Goal: Information Seeking & Learning: Find specific fact

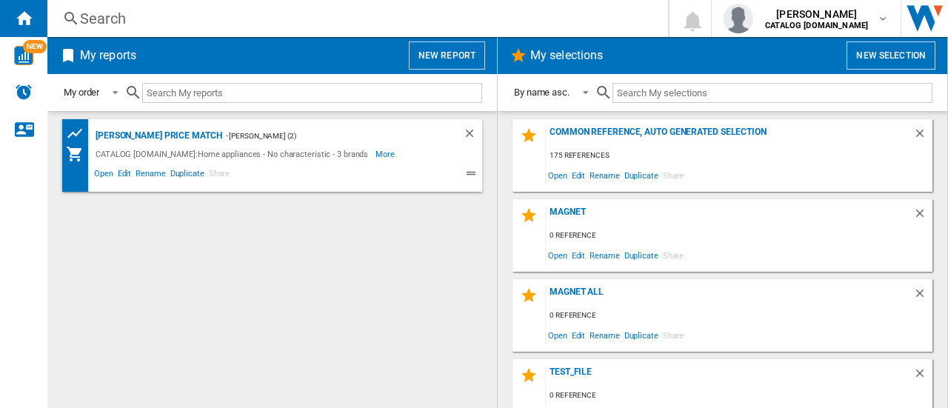
click at [118, 10] on div "Search" at bounding box center [354, 18] width 549 height 21
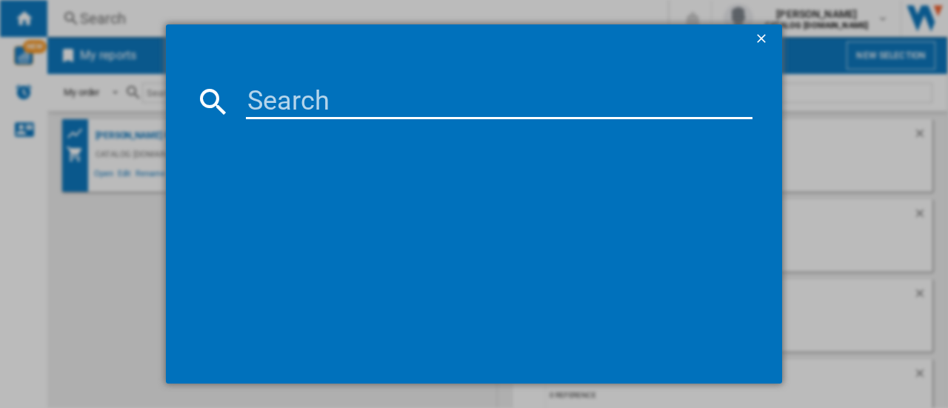
click at [280, 87] on input at bounding box center [499, 102] width 506 height 36
paste input "HKB64420NB"
type input "HKB64420NB"
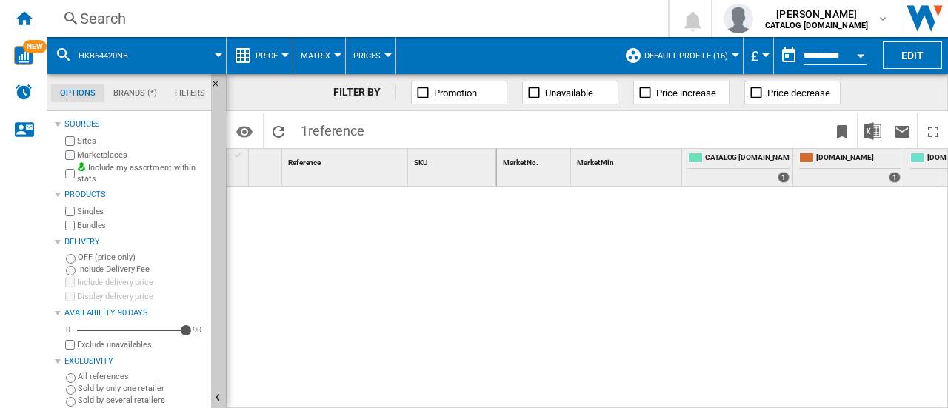
click at [134, 57] on button "HKB64420NB" at bounding box center [110, 55] width 64 height 37
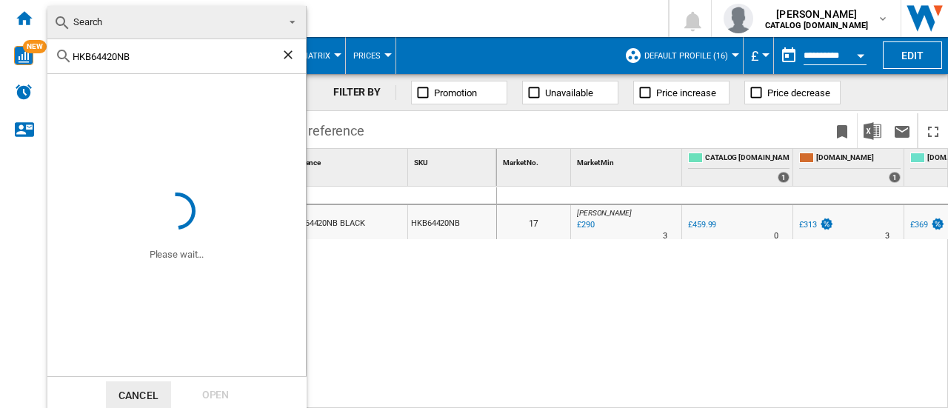
click at [164, 64] on div "HKB64420NB" at bounding box center [176, 56] width 258 height 35
click at [161, 54] on input "HKB64420NB" at bounding box center [177, 56] width 208 height 11
click at [358, 7] on md-backdrop at bounding box center [474, 204] width 948 height 408
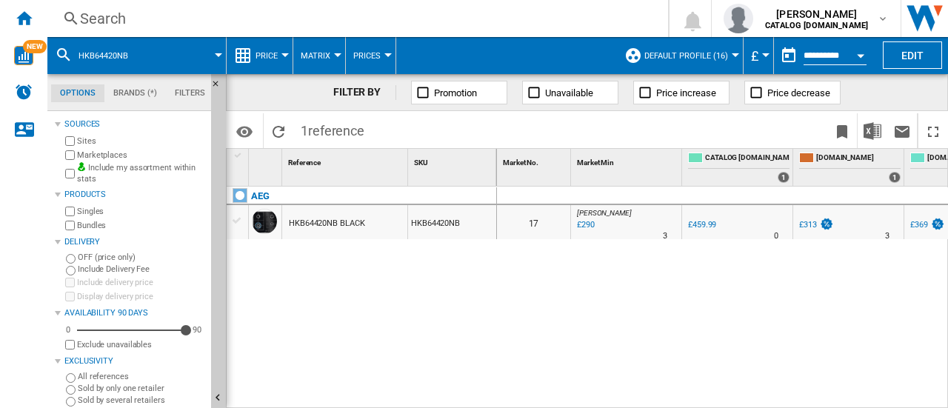
click at [311, 21] on div "Search" at bounding box center [354, 18] width 549 height 21
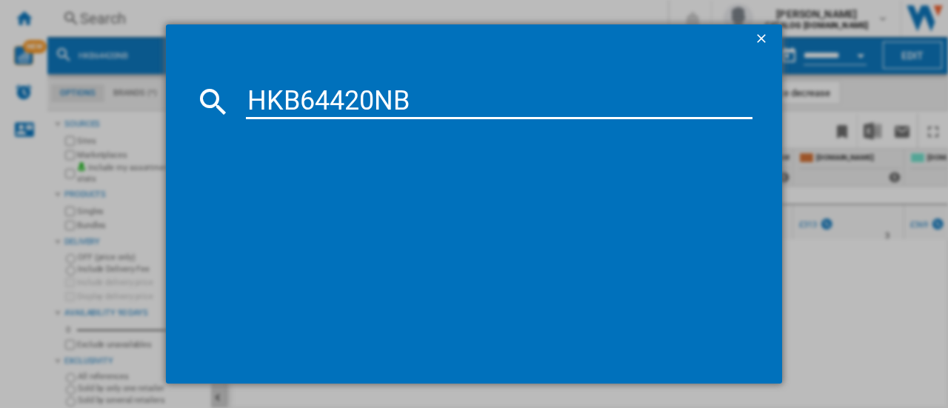
type input "HKB64420NB"
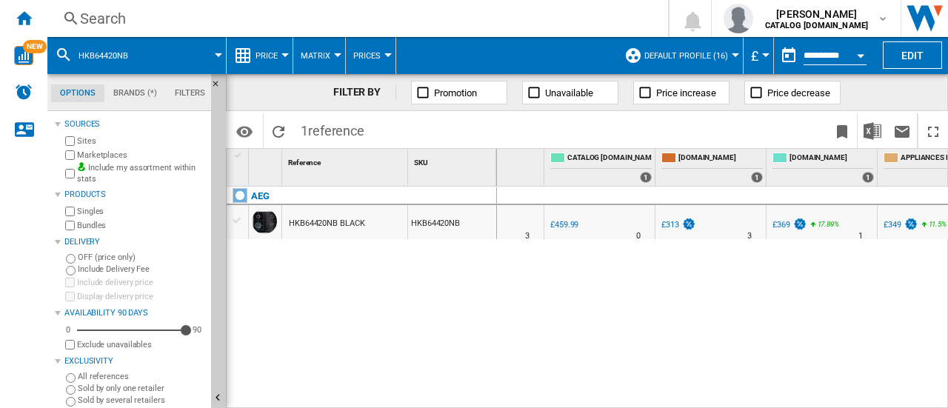
scroll to position [0, 161]
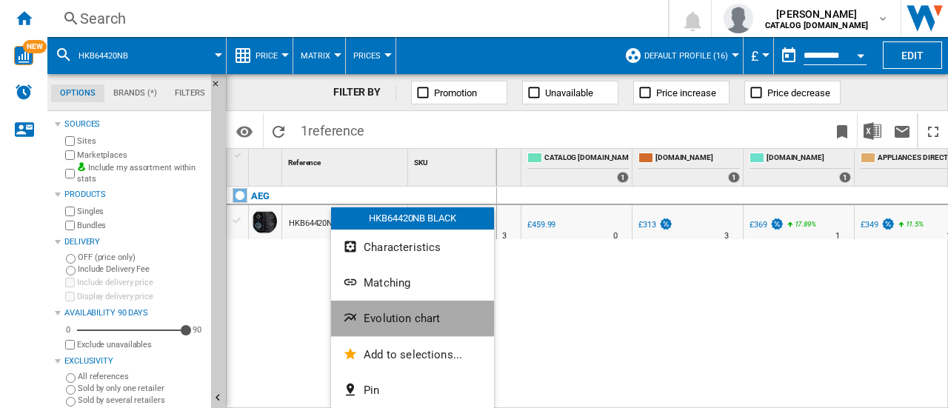
click at [412, 321] on span "Evolution chart" at bounding box center [401, 318] width 76 height 13
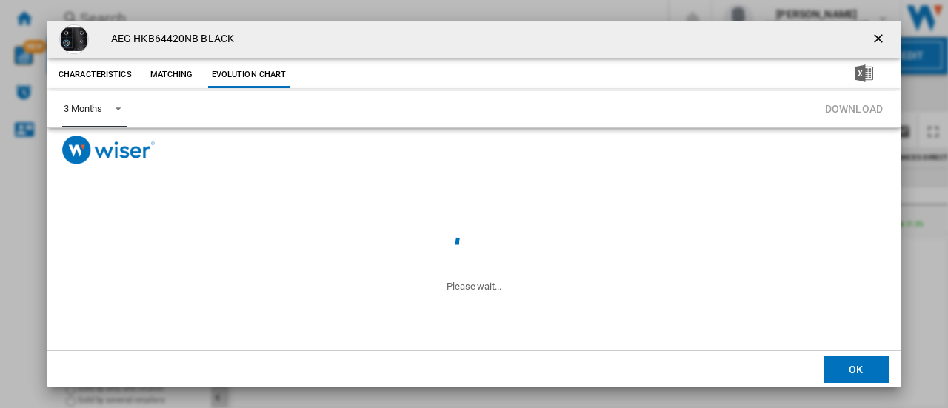
click at [97, 113] on div "3 Months" at bounding box center [83, 108] width 38 height 11
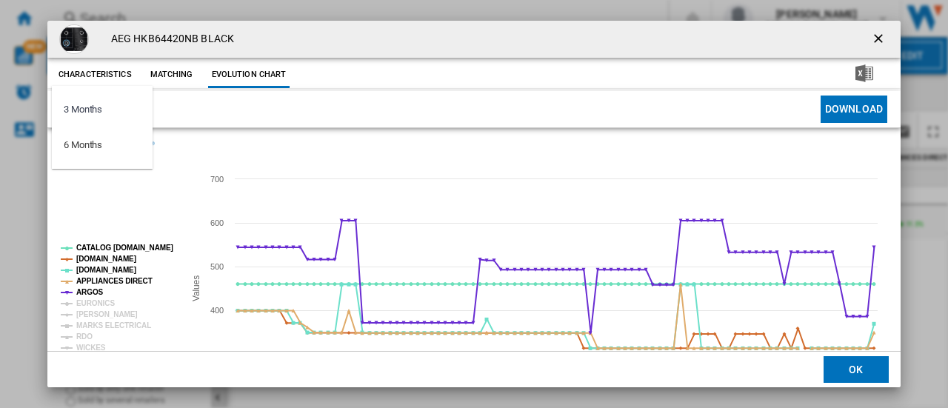
click at [109, 204] on md-backdrop at bounding box center [474, 204] width 948 height 408
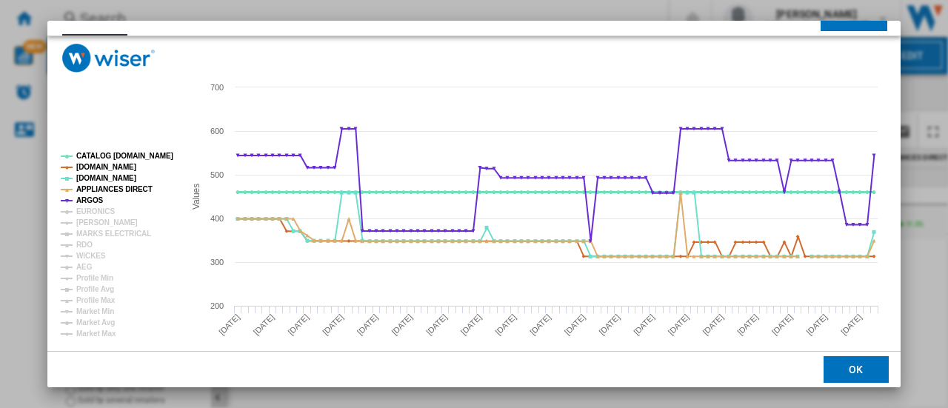
scroll to position [93, 0]
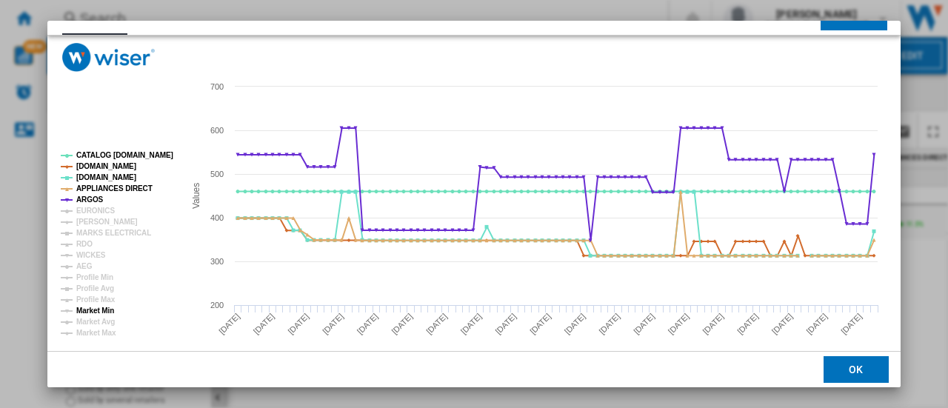
click at [107, 315] on tspan "Market Min" at bounding box center [95, 310] width 38 height 8
click at [89, 214] on tspan "EURONICS" at bounding box center [95, 211] width 38 height 8
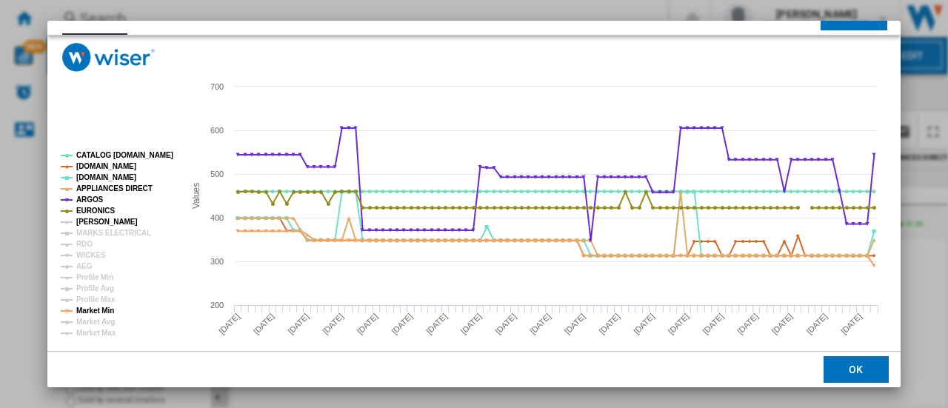
click at [89, 224] on tspan "[PERSON_NAME]" at bounding box center [106, 222] width 61 height 8
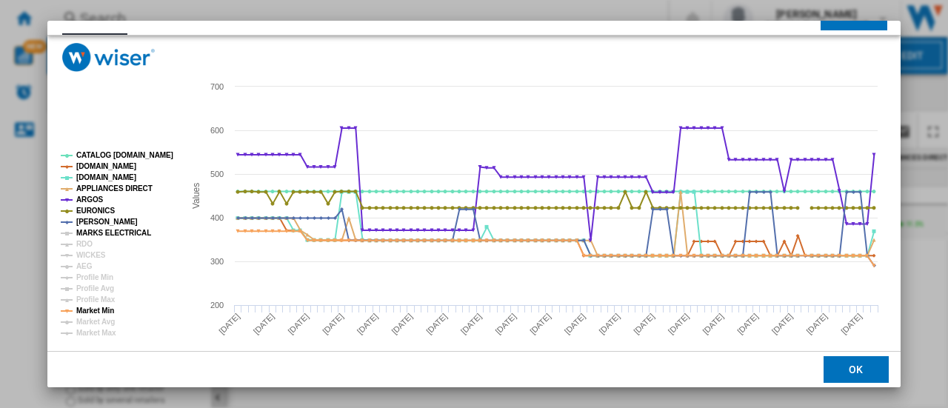
click at [93, 237] on tspan "MARKS ELECTRICAL" at bounding box center [113, 233] width 75 height 8
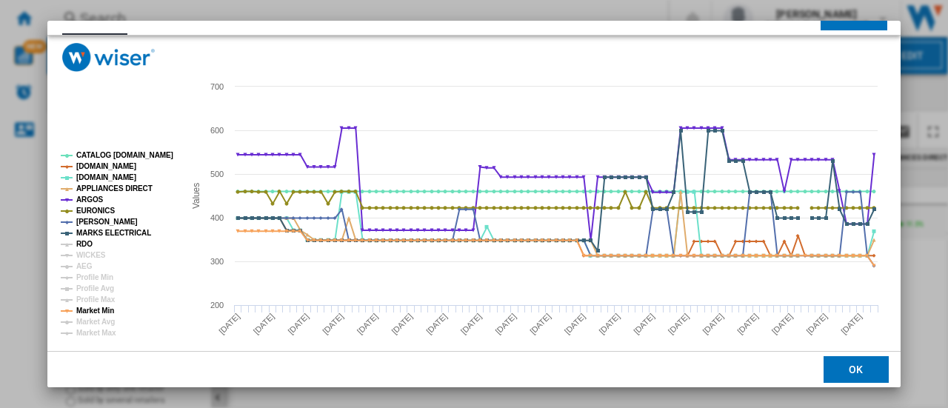
click at [89, 247] on tspan "RDO" at bounding box center [84, 244] width 16 height 8
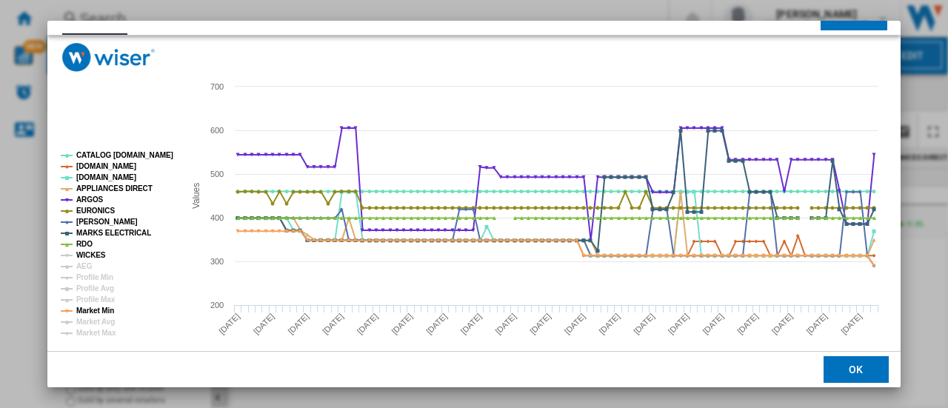
click at [89, 252] on tspan "WICKES" at bounding box center [91, 255] width 30 height 8
click at [87, 263] on tspan "AEG" at bounding box center [84, 266] width 16 height 8
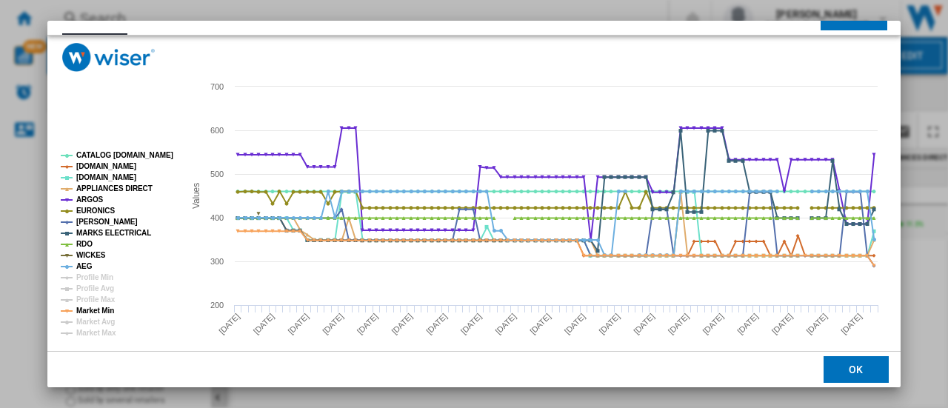
click at [877, 307] on rect "Product popup" at bounding box center [469, 220] width 845 height 296
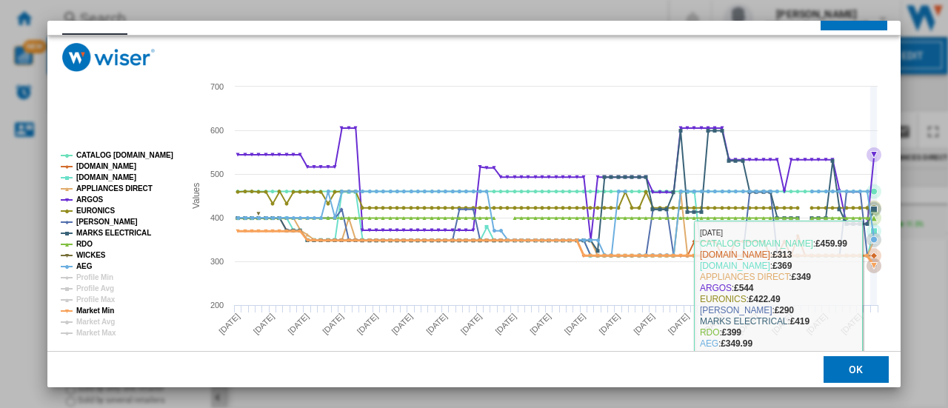
click at [874, 301] on icon "Product popup" at bounding box center [874, 196] width 0 height 218
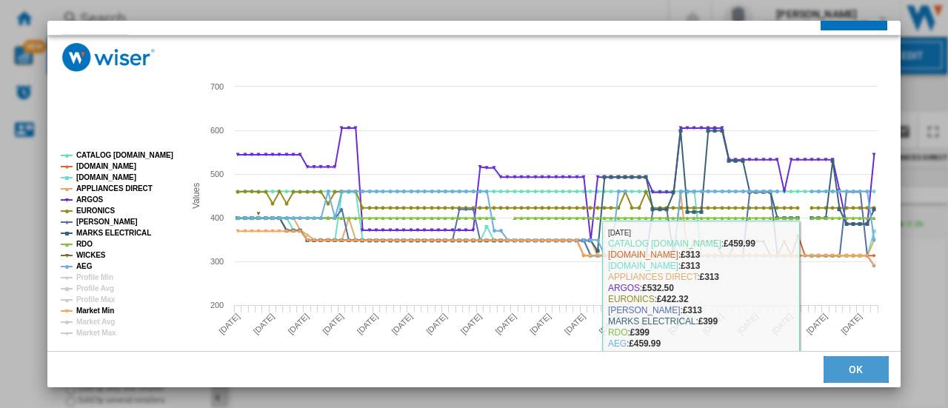
click at [837, 367] on button "OK" at bounding box center [855, 369] width 65 height 27
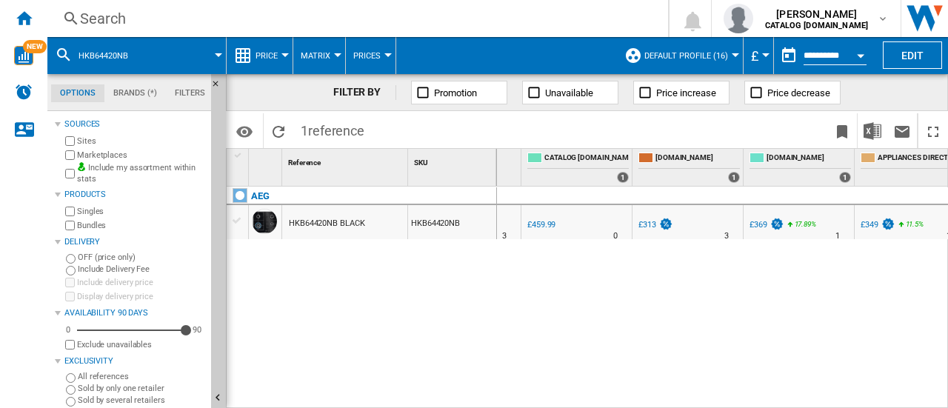
click at [121, 20] on div "Search" at bounding box center [354, 18] width 549 height 21
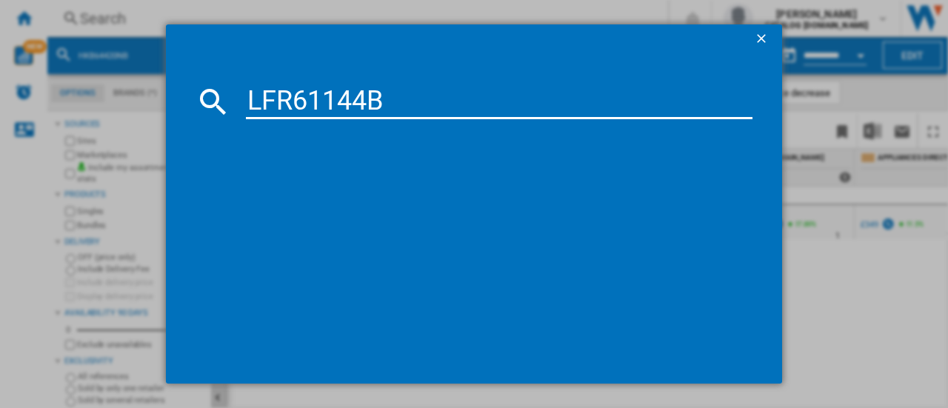
type input "LFR61144B"
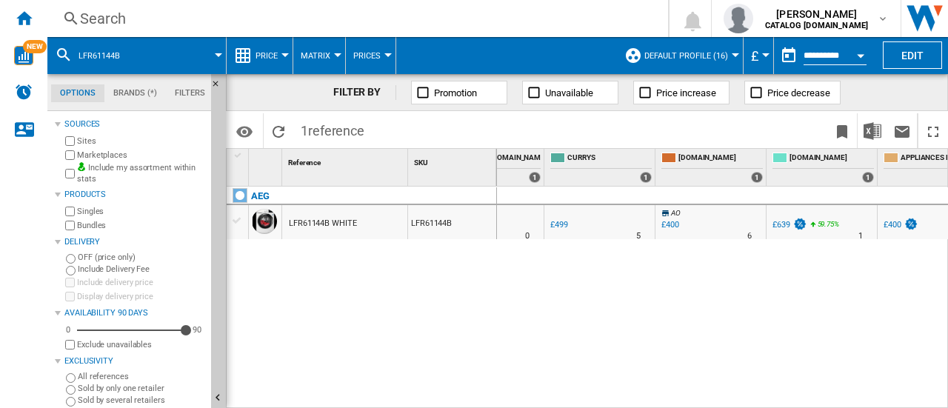
scroll to position [0, 250]
click at [669, 226] on div "£400" at bounding box center [669, 225] width 18 height 10
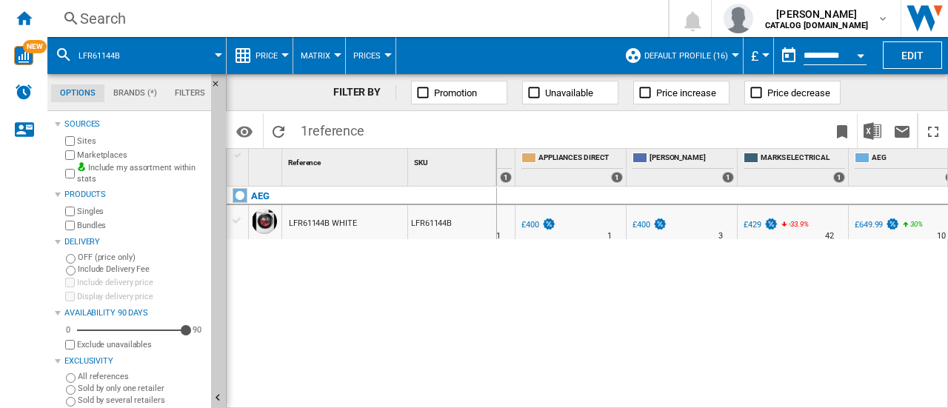
scroll to position [0, 622]
